Goal: Information Seeking & Learning: Learn about a topic

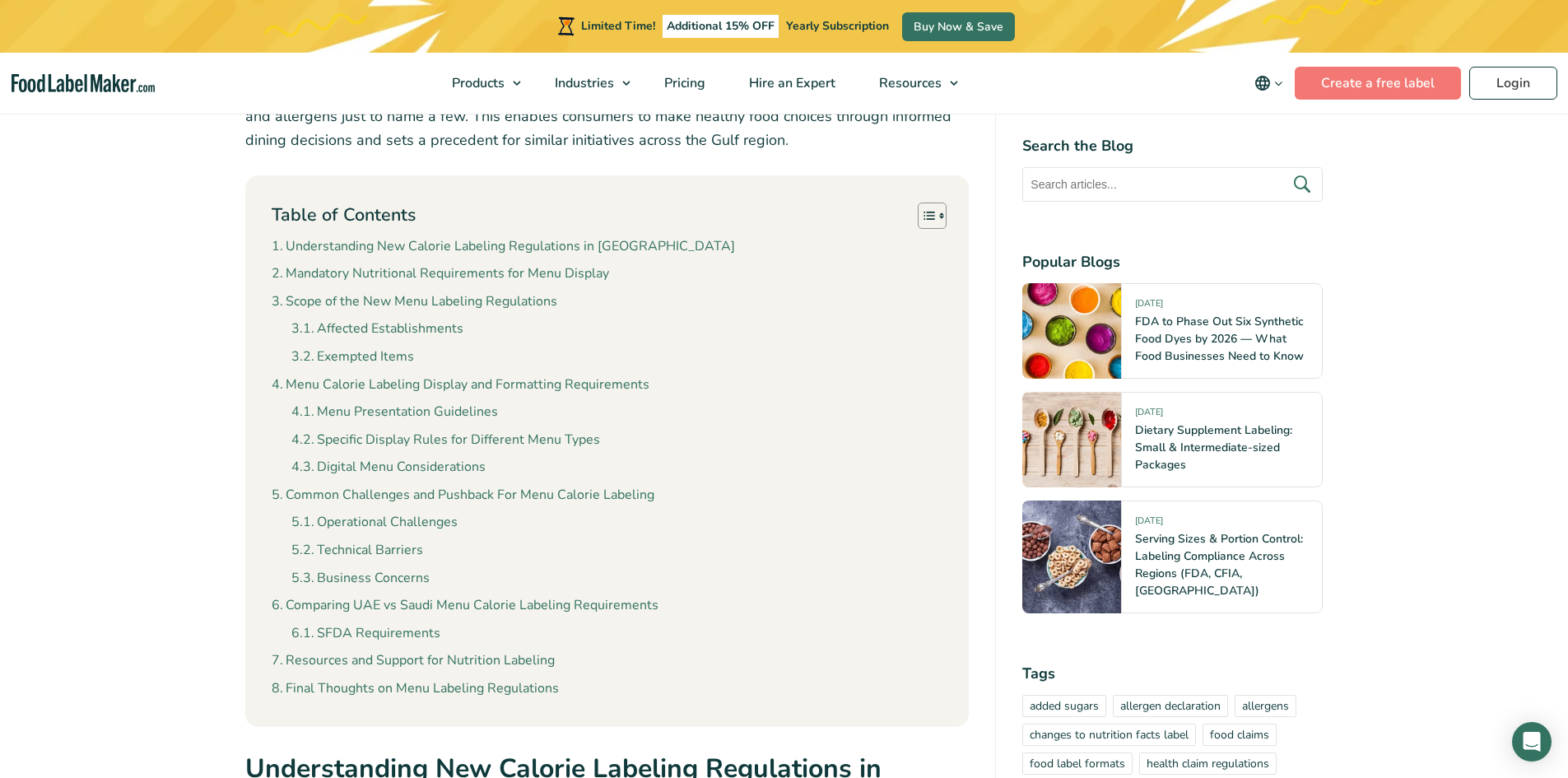
scroll to position [824, 0]
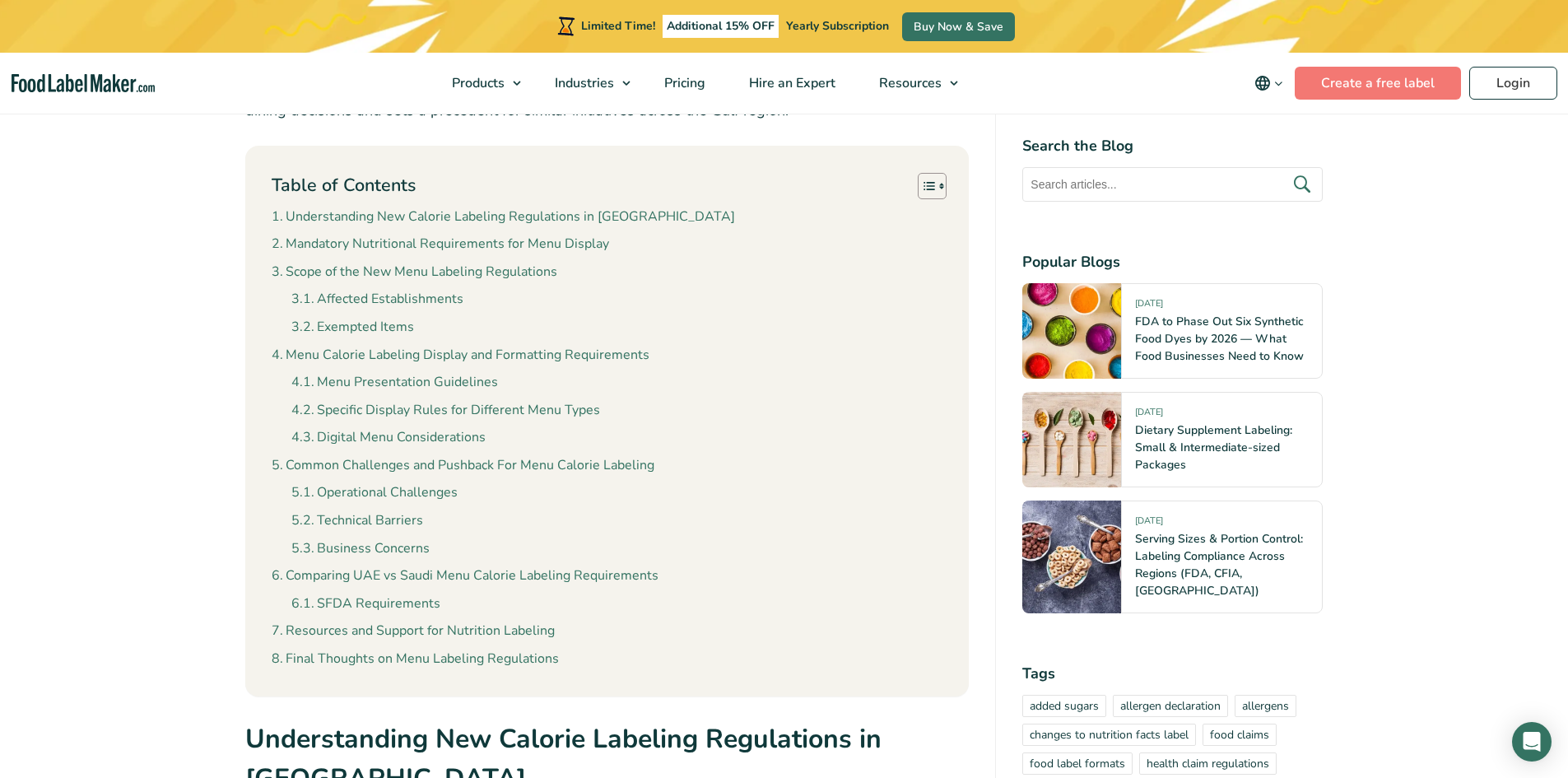
click at [559, 383] on li "Menu Presentation Guidelines" at bounding box center [617, 384] width 652 height 22
click at [563, 308] on li "Affected Establishments" at bounding box center [617, 300] width 652 height 22
click at [493, 531] on li "Technical Barriers" at bounding box center [617, 522] width 652 height 22
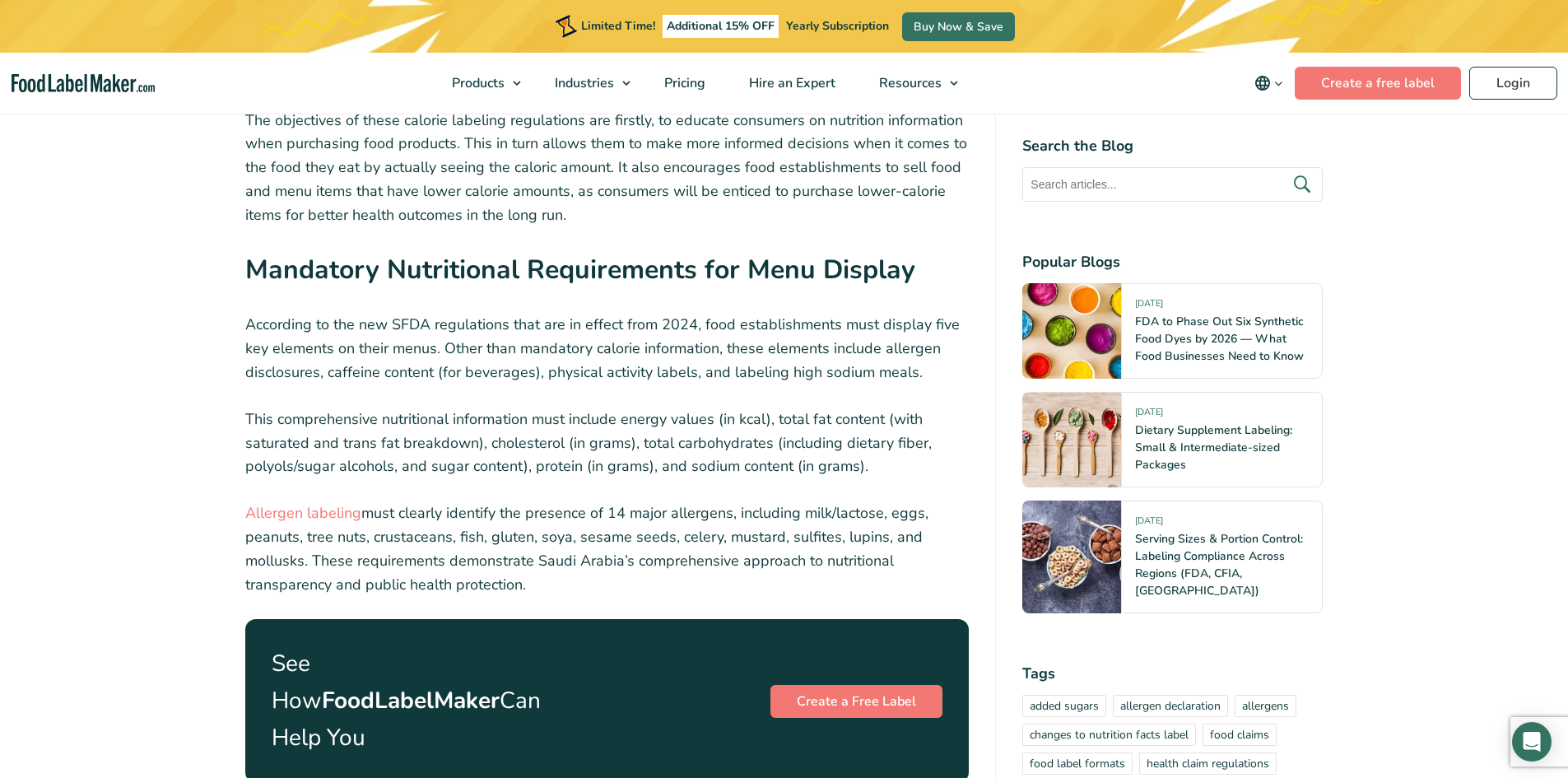
scroll to position [2305, 0]
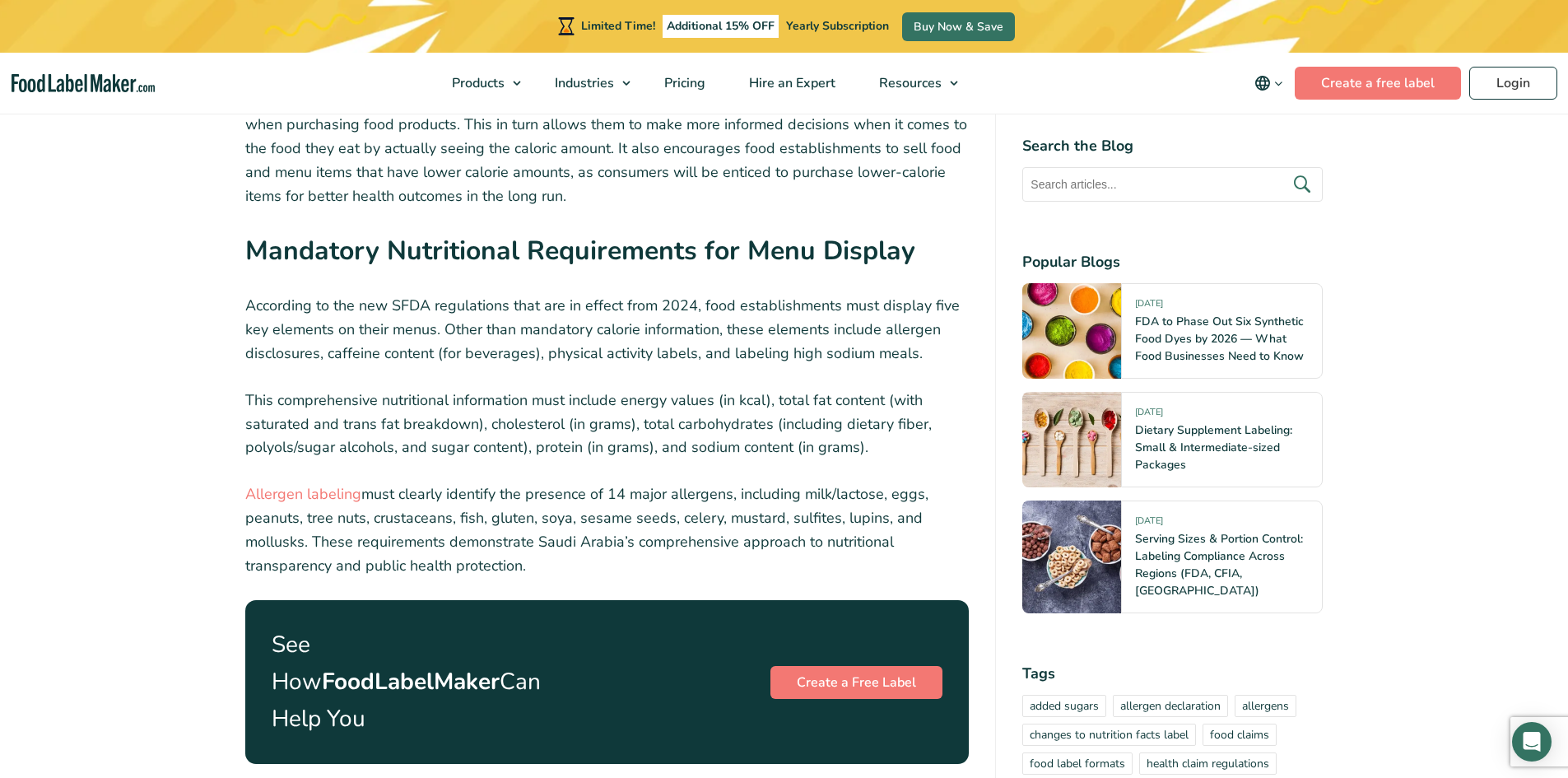
click at [656, 194] on p "The objectives of these calorie labeling regulations are firstly, to educate co…" at bounding box center [607, 148] width 724 height 118
click at [647, 206] on p "The objectives of these calorie labeling regulations are firstly, to educate co…" at bounding box center [607, 148] width 724 height 118
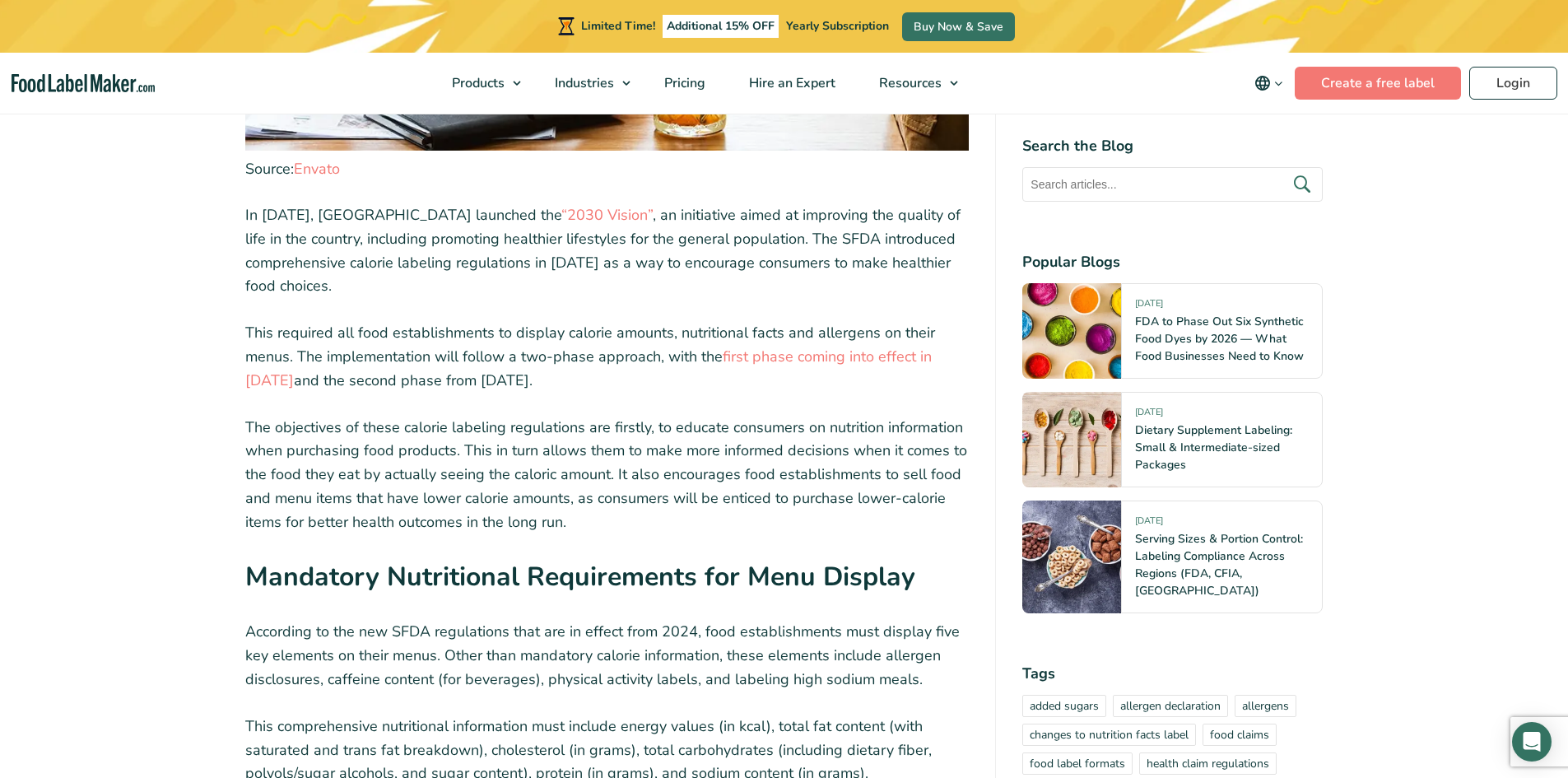
scroll to position [1976, 0]
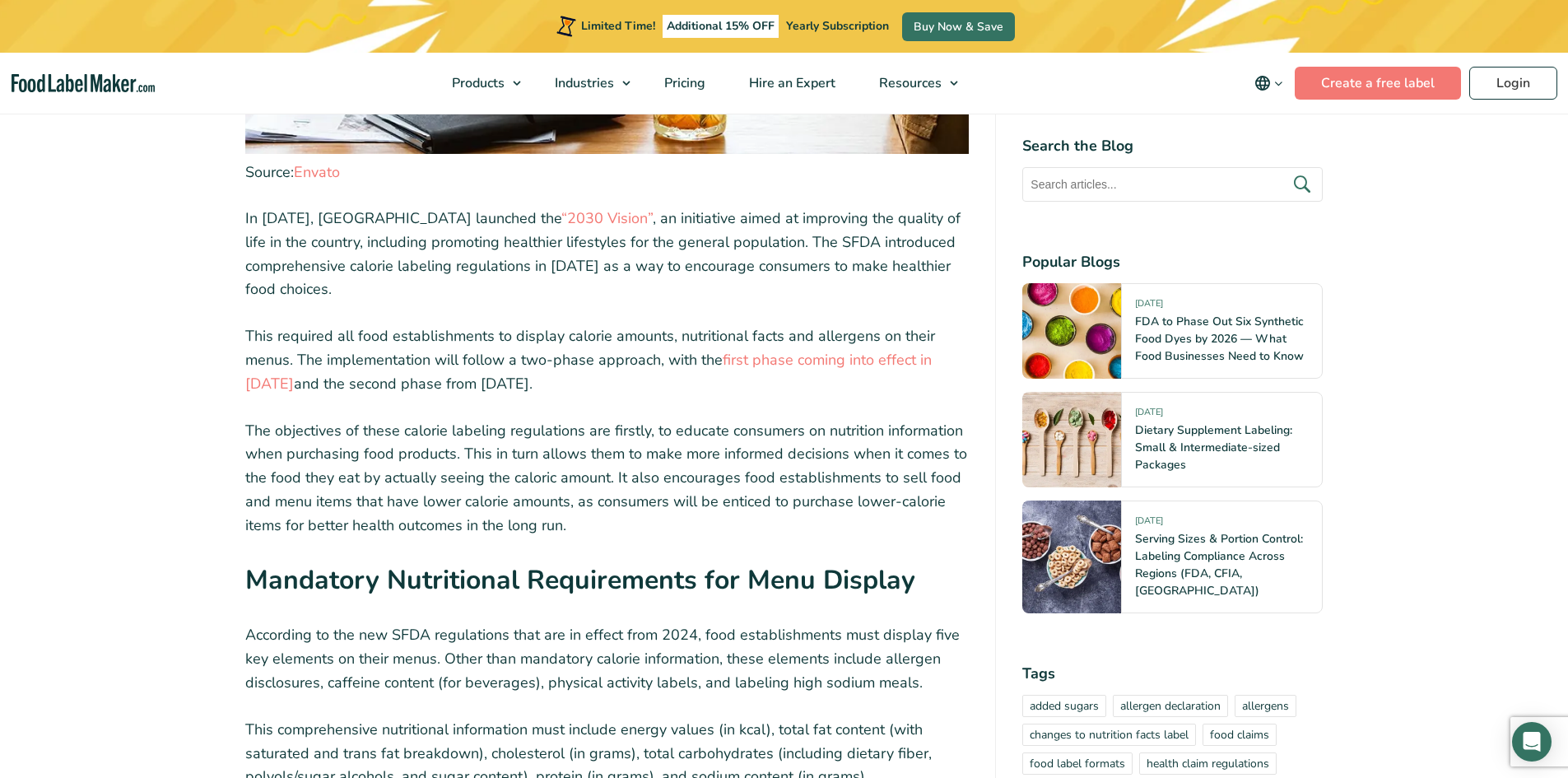
click at [590, 294] on p "In [DATE], Saudi Arabia launched the “2030 Vision” , an initiative aimed at imp…" at bounding box center [607, 253] width 724 height 94
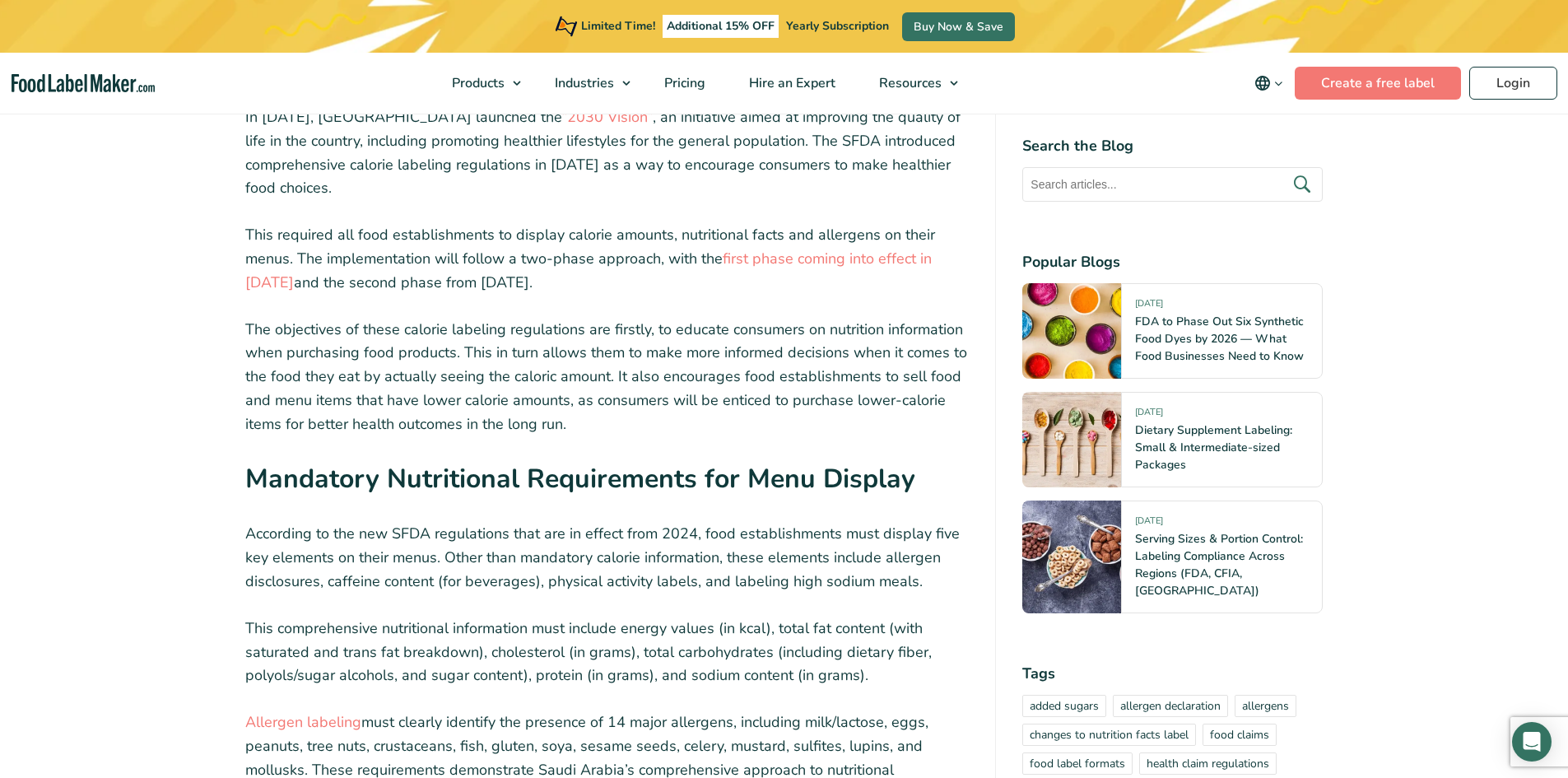
scroll to position [2140, 0]
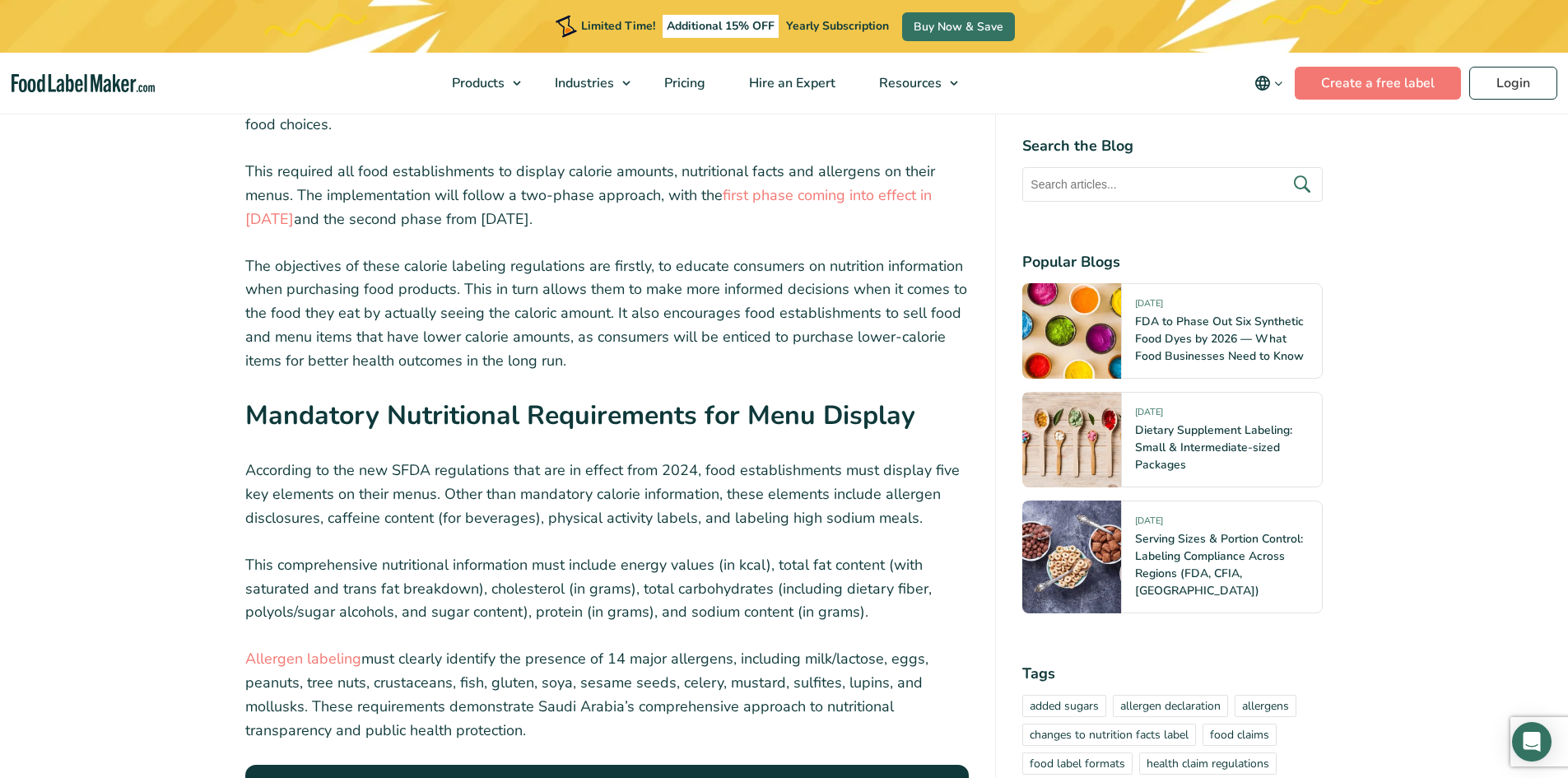
click at [589, 400] on strong "Mandatory Nutritional Requirements for Menu Display" at bounding box center [580, 415] width 670 height 36
click at [706, 370] on p "The objectives of these calorie labeling regulations are firstly, to educate co…" at bounding box center [607, 313] width 724 height 118
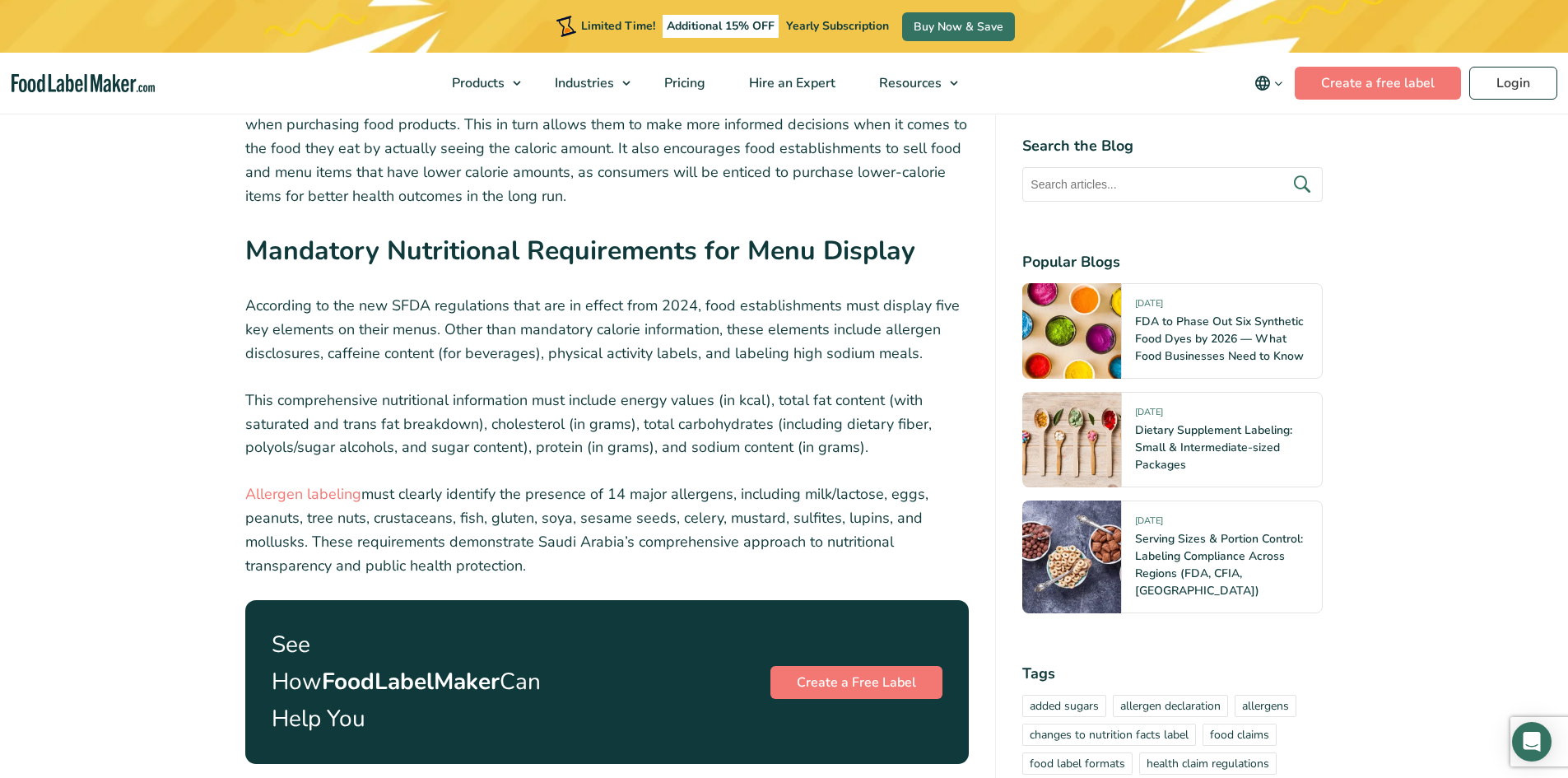
scroll to position [2388, 0]
